Goal: Communication & Community: Answer question/provide support

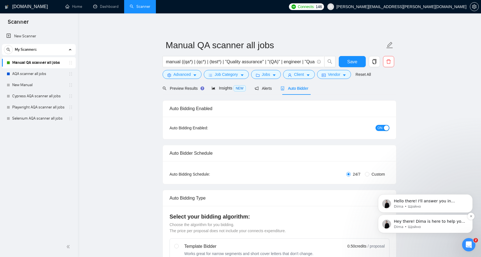
click at [432, 226] on p "Dima • Щойно" at bounding box center [430, 226] width 72 height 5
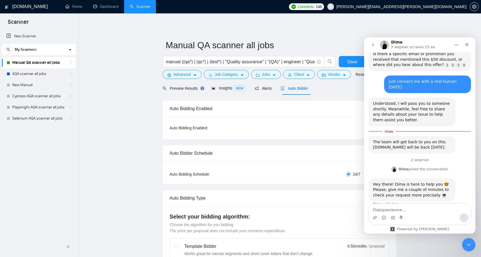
scroll to position [356, 0]
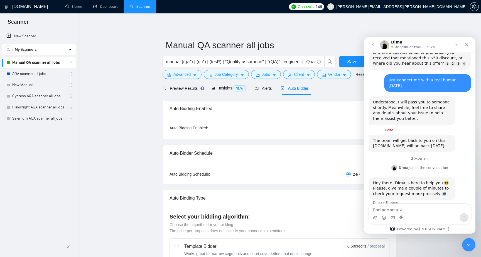
click at [376, 164] on div "[PERSON_NAME] joined the conversation 08:00" at bounding box center [420, 168] width 102 height 8
drag, startPoint x: 468, startPoint y: 244, endPoint x: 850, endPoint y: 399, distance: 411.6
click at [468, 245] on icon "Закрити програму для спілкування Intercom" at bounding box center [468, 243] width 7 height 7
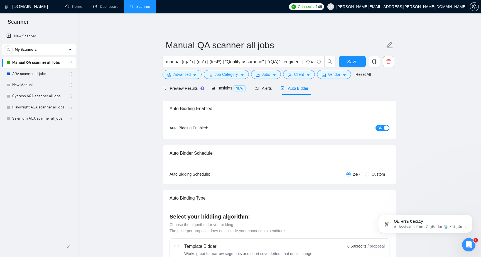
scroll to position [0, 0]
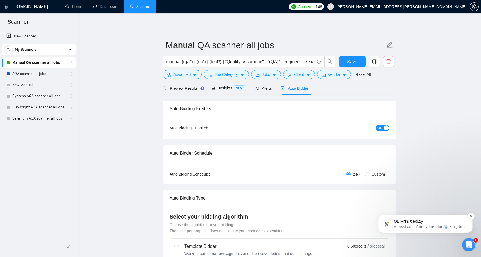
click at [415, 225] on p "AI Assistant from GigRadar 📡 • Щойно" at bounding box center [430, 226] width 72 height 5
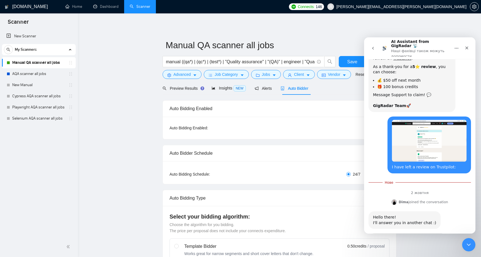
scroll to position [525, 0]
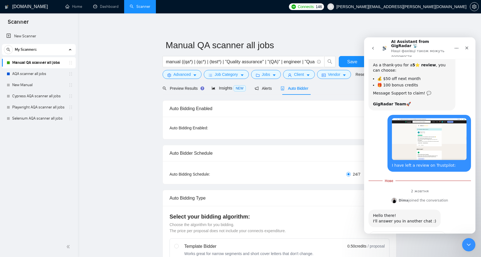
click at [434, 247] on span "Чудово" at bounding box center [434, 252] width 10 height 10
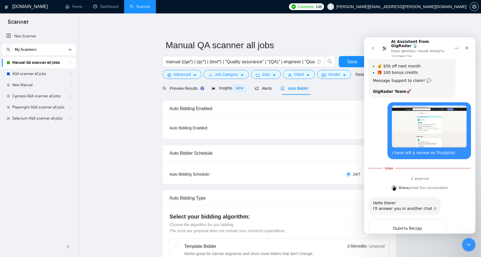
scroll to position [540, 0]
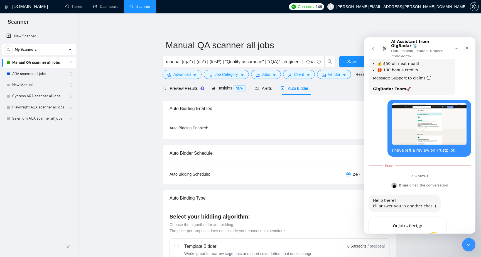
click at [373, 47] on icon "go back" at bounding box center [373, 48] width 2 height 3
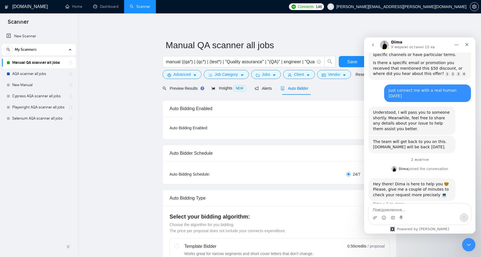
scroll to position [347, 0]
click at [373, 43] on icon "go back" at bounding box center [373, 45] width 4 height 4
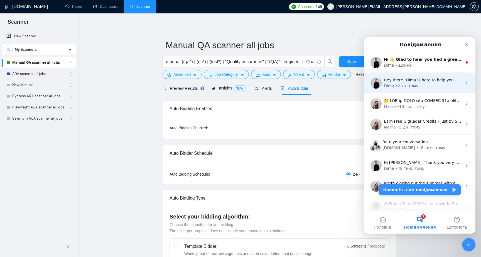
scroll to position [1, 0]
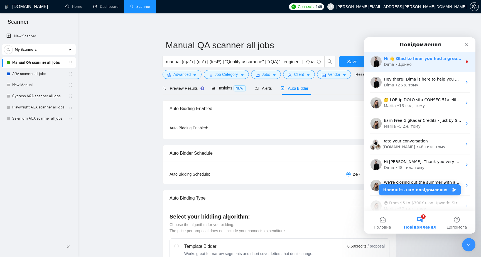
click at [429, 63] on div "Dima • Щойно" at bounding box center [423, 65] width 78 height 6
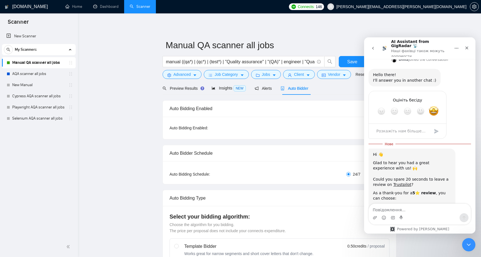
scroll to position [656, 0]
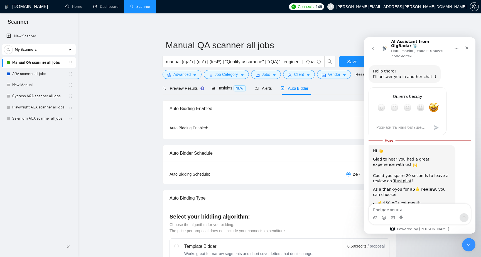
click at [371, 46] on icon "go back" at bounding box center [373, 48] width 4 height 4
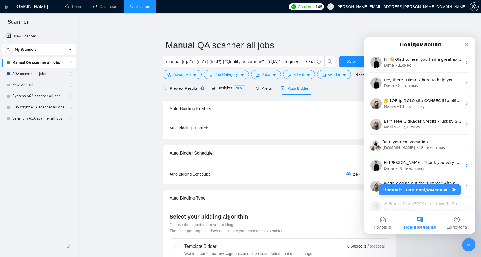
scroll to position [0, 0]
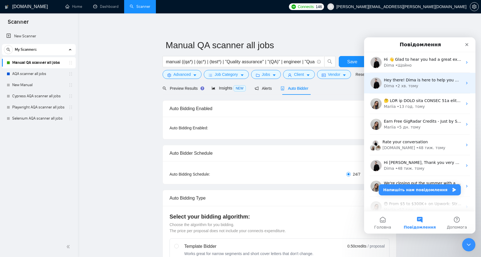
click at [403, 83] on div "• 2 хв. тому" at bounding box center [406, 86] width 23 height 6
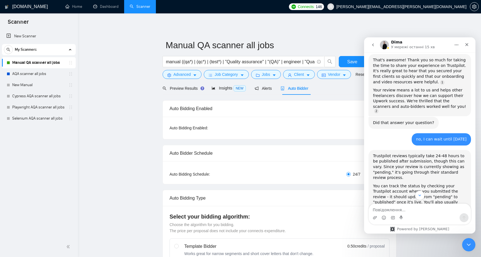
scroll to position [0, 0]
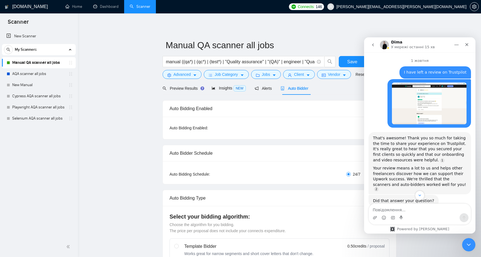
click at [340, 103] on div "Auto Bidding Enabled" at bounding box center [280, 108] width 220 height 16
drag, startPoint x: 465, startPoint y: 244, endPoint x: 909, endPoint y: 479, distance: 502.4
click at [465, 244] on icon "Закрити програму для спілкування Intercom" at bounding box center [468, 243] width 7 height 7
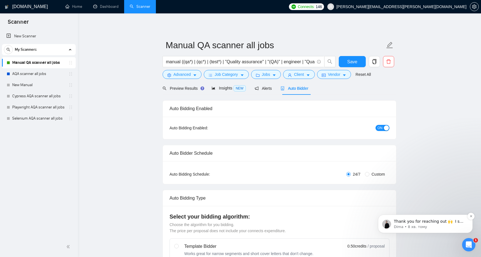
click at [415, 220] on span "Thank you for reaching out 🙌 ​ I see that you added us a 5⭐️review, thank you v…" at bounding box center [429, 243] width 71 height 49
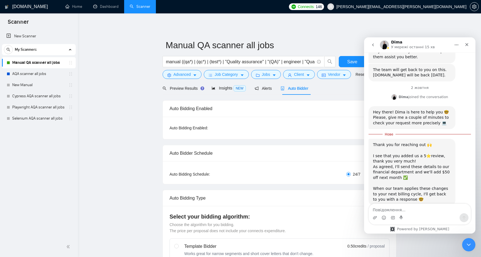
scroll to position [423, 0]
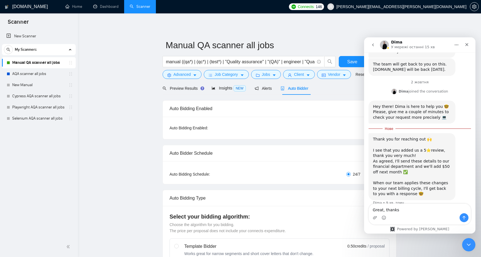
type textarea "Great, thanks!"
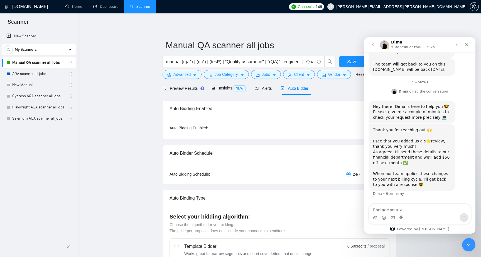
scroll to position [430, 0]
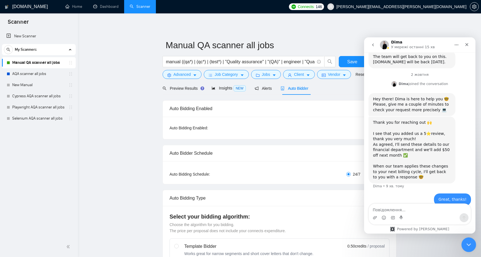
click at [467, 243] on icon "Закрити програму для спілкування Intercom" at bounding box center [468, 243] width 7 height 7
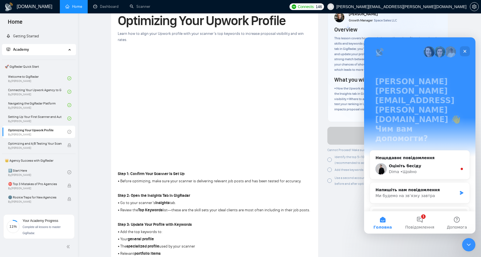
scroll to position [47, 0]
